Goal: Find specific page/section: Find specific page/section

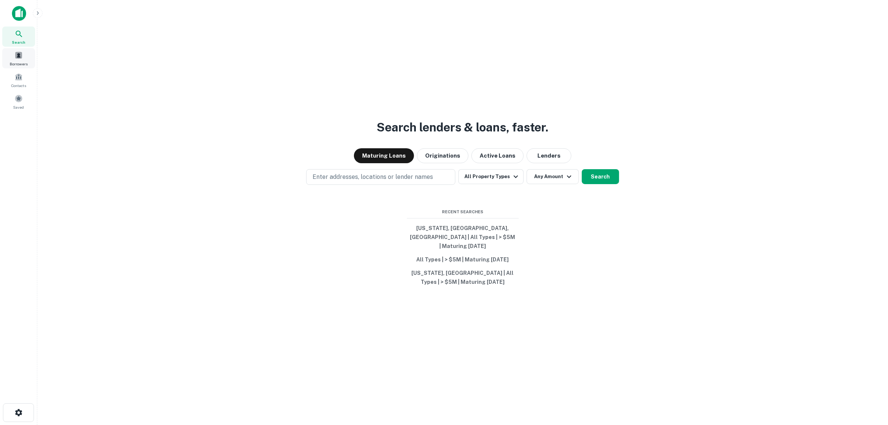
click at [16, 54] on span at bounding box center [19, 55] width 8 height 8
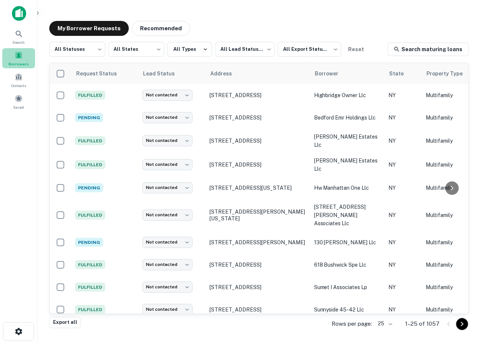
click at [20, 56] on span at bounding box center [19, 55] width 8 height 8
